Goal: Information Seeking & Learning: Find contact information

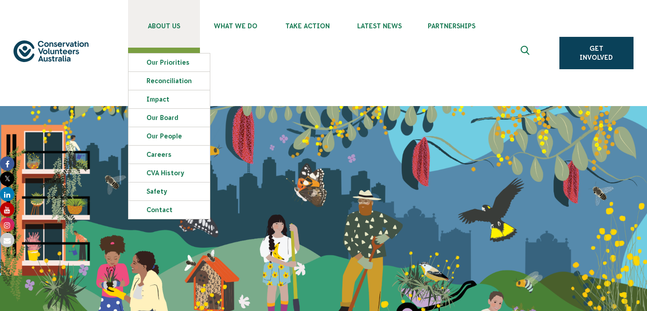
click at [164, 19] on link "About Us" at bounding box center [164, 24] width 72 height 48
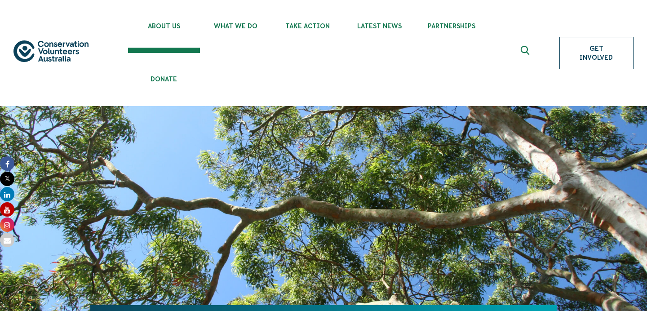
click at [593, 54] on link "Get Involved" at bounding box center [596, 53] width 74 height 32
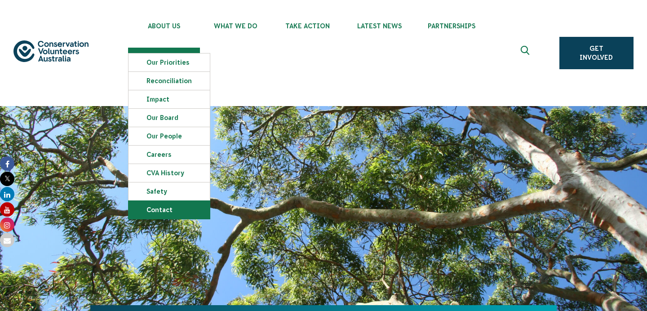
click at [165, 205] on link "Contact" at bounding box center [168, 210] width 81 height 18
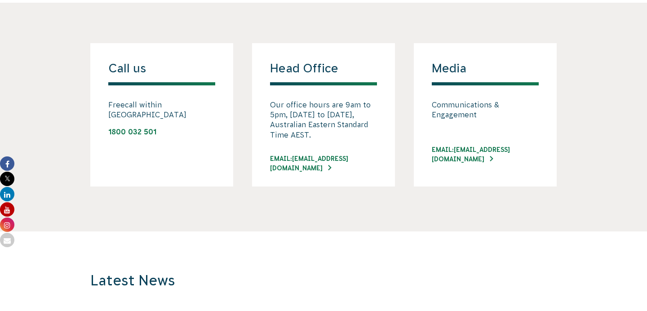
scroll to position [786, 0]
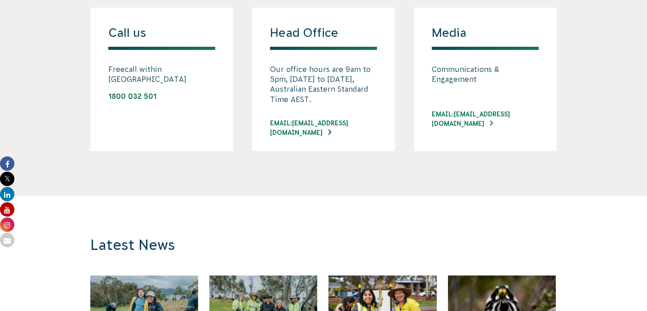
click at [345, 123] on link "EMAIL: INFO@CVA.ORG.AU" at bounding box center [323, 128] width 107 height 19
drag, startPoint x: 166, startPoint y: 83, endPoint x: 106, endPoint y: 83, distance: 60.2
click at [106, 83] on div "Call us Freecall within Australia 1800 032 501" at bounding box center [161, 79] width 143 height 143
copy link "1800 032 501"
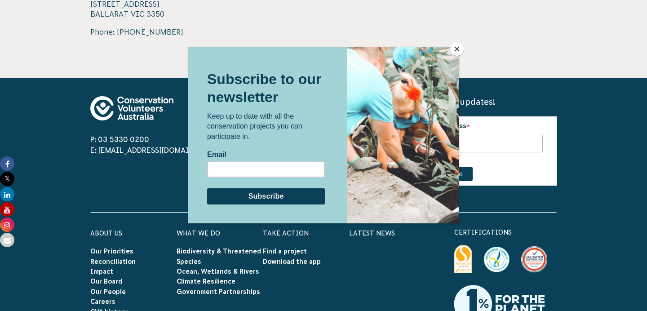
scroll to position [1944, 0]
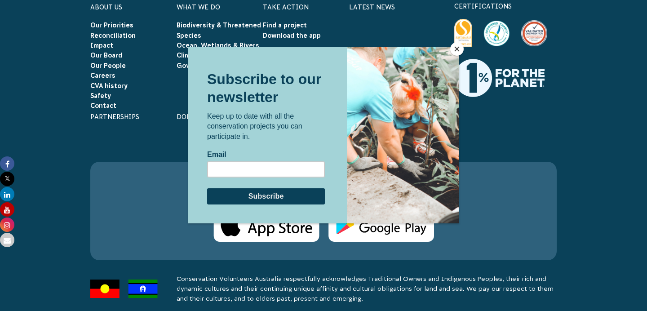
click at [460, 51] on button "Close" at bounding box center [456, 48] width 13 height 13
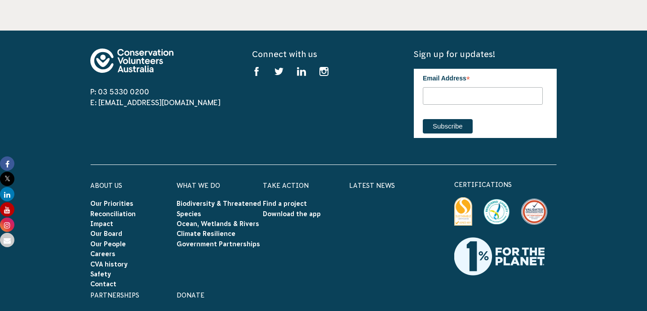
scroll to position [1766, 0]
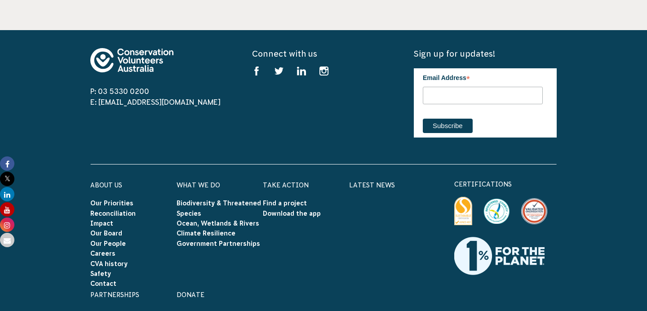
click at [156, 86] on span "P: 03 5330 0200" at bounding box center [161, 91] width 143 height 11
drag, startPoint x: 156, startPoint y: 80, endPoint x: 100, endPoint y: 80, distance: 56.1
click at [100, 86] on span "P: 03 5330 0200" at bounding box center [161, 91] width 143 height 11
copy div "03 5330 0200"
